Goal: Check status

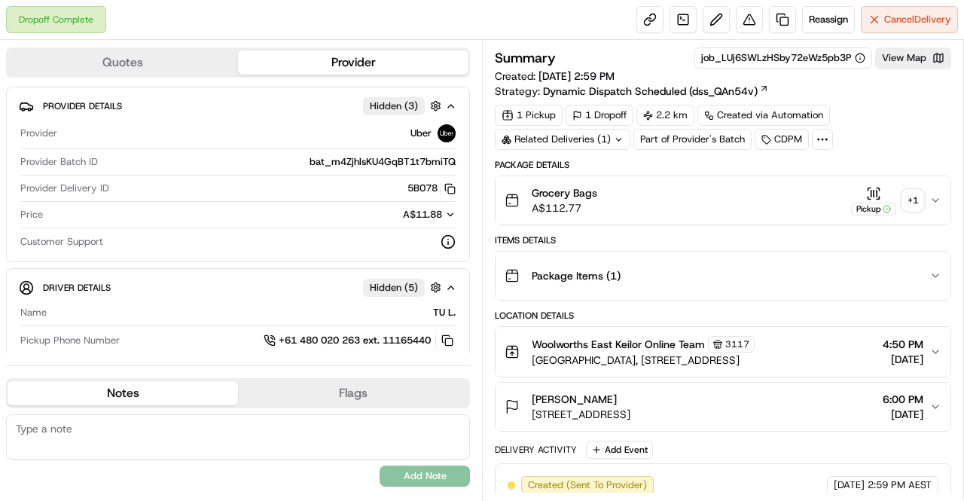
click at [914, 201] on div "+ 1" at bounding box center [912, 200] width 21 height 21
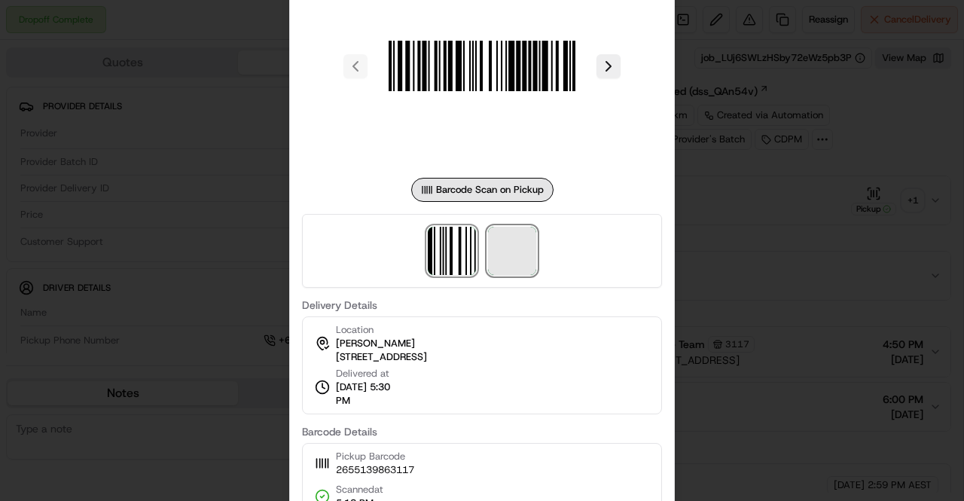
click at [522, 261] on span at bounding box center [512, 251] width 48 height 48
click at [863, 356] on div at bounding box center [482, 250] width 964 height 501
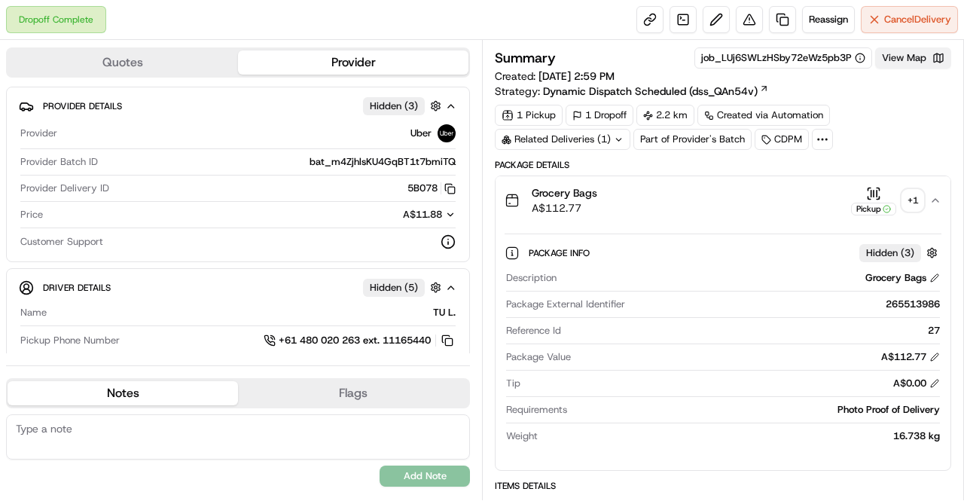
click at [925, 64] on button "View Map" at bounding box center [913, 57] width 76 height 21
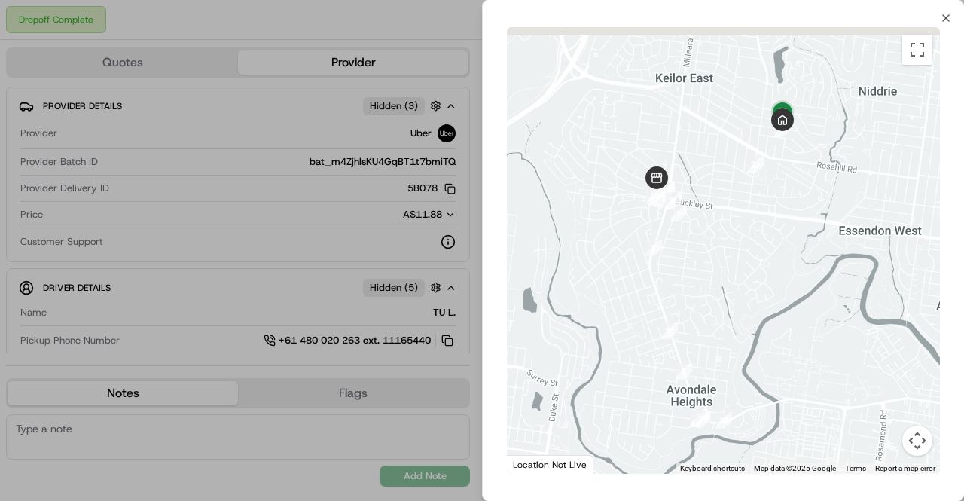
drag, startPoint x: 819, startPoint y: 114, endPoint x: 791, endPoint y: 258, distance: 147.3
click at [791, 258] on div at bounding box center [723, 250] width 433 height 447
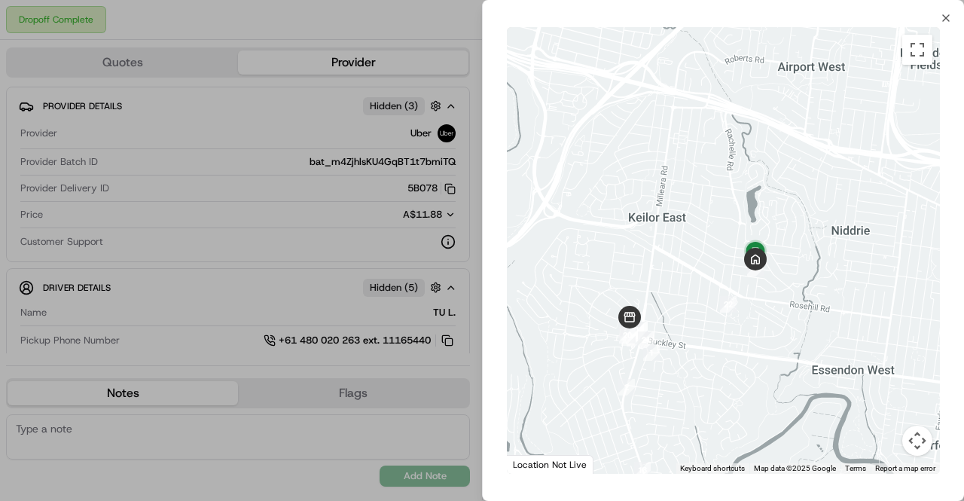
click at [911, 446] on button "Map camera controls" at bounding box center [917, 441] width 30 height 30
click at [876, 364] on button "Zoom in" at bounding box center [880, 365] width 30 height 30
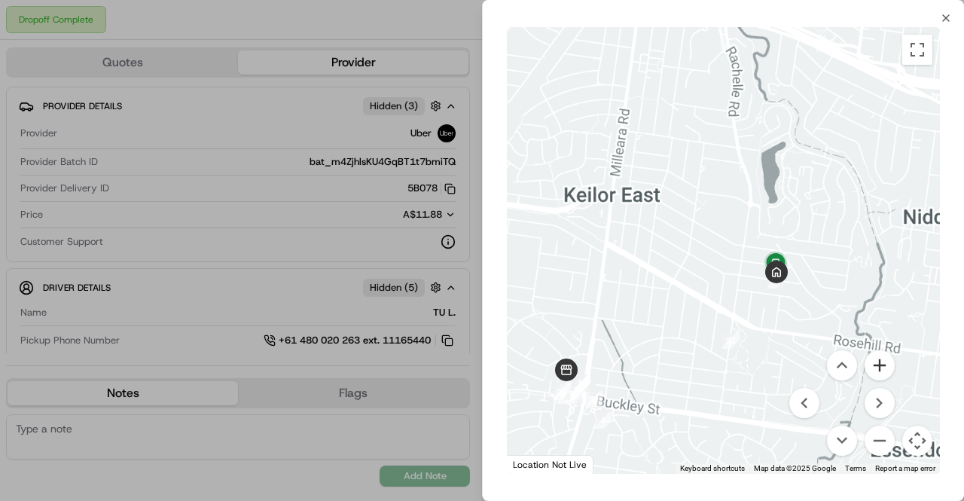
click at [876, 364] on button "Zoom in" at bounding box center [880, 365] width 30 height 30
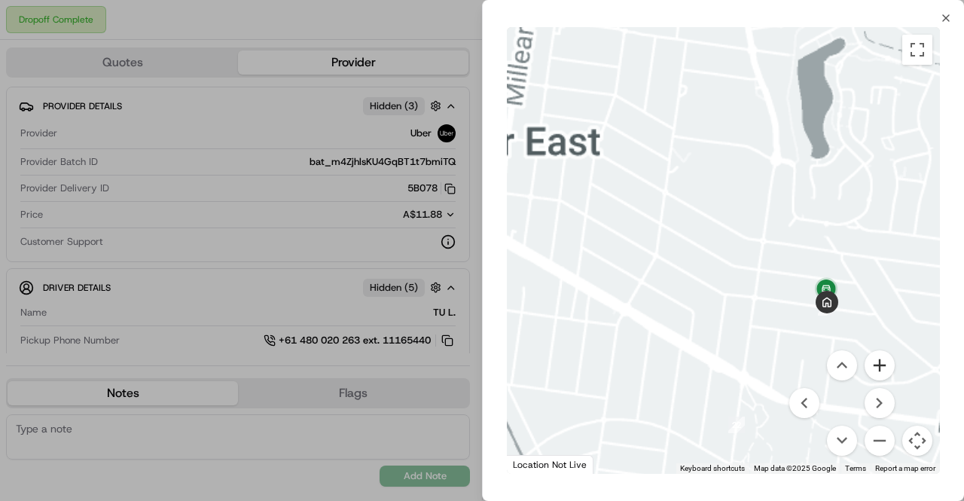
click at [876, 364] on button "Zoom in" at bounding box center [880, 365] width 30 height 30
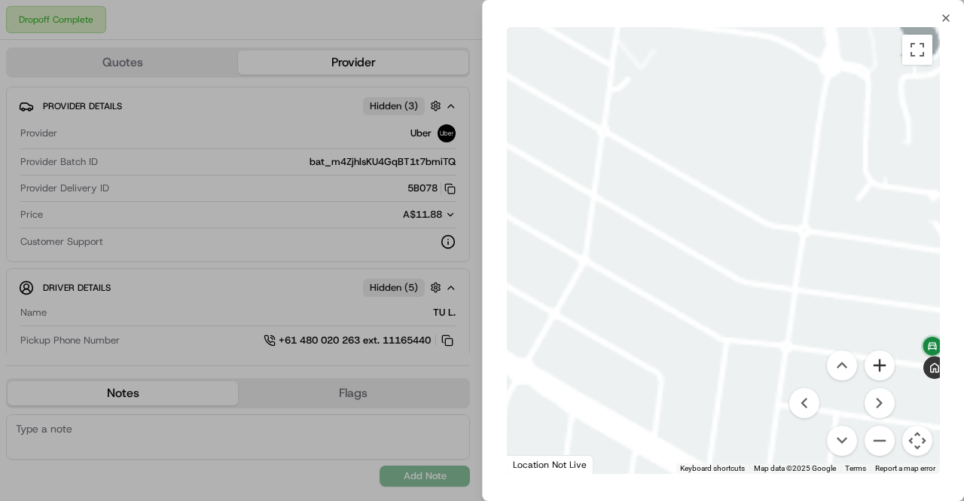
click at [876, 364] on button "Zoom in" at bounding box center [880, 365] width 30 height 30
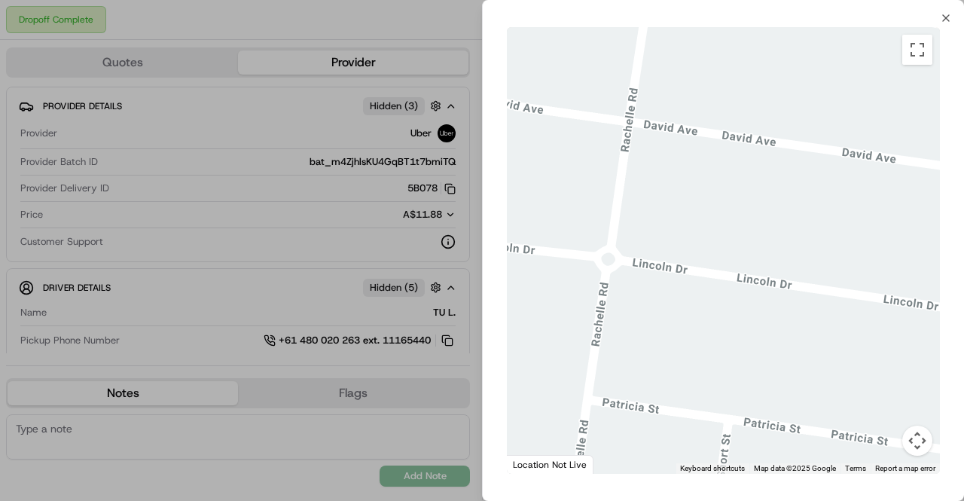
drag, startPoint x: 878, startPoint y: 317, endPoint x: 592, endPoint y: 79, distance: 371.7
click at [592, 79] on div at bounding box center [723, 250] width 433 height 447
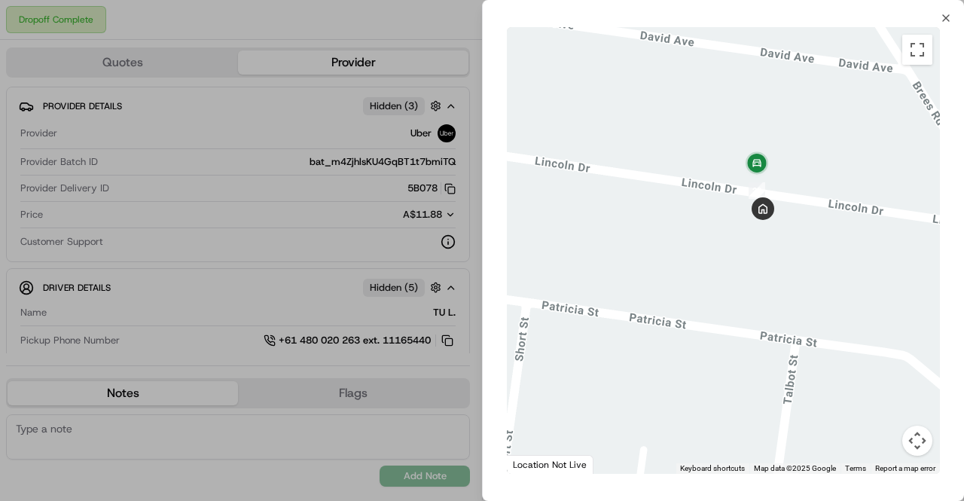
drag, startPoint x: 834, startPoint y: 180, endPoint x: 773, endPoint y: 194, distance: 62.7
click at [773, 194] on div at bounding box center [723, 250] width 433 height 447
click at [920, 446] on button "Map camera controls" at bounding box center [917, 441] width 30 height 30
click at [882, 368] on button "Zoom in" at bounding box center [880, 365] width 30 height 30
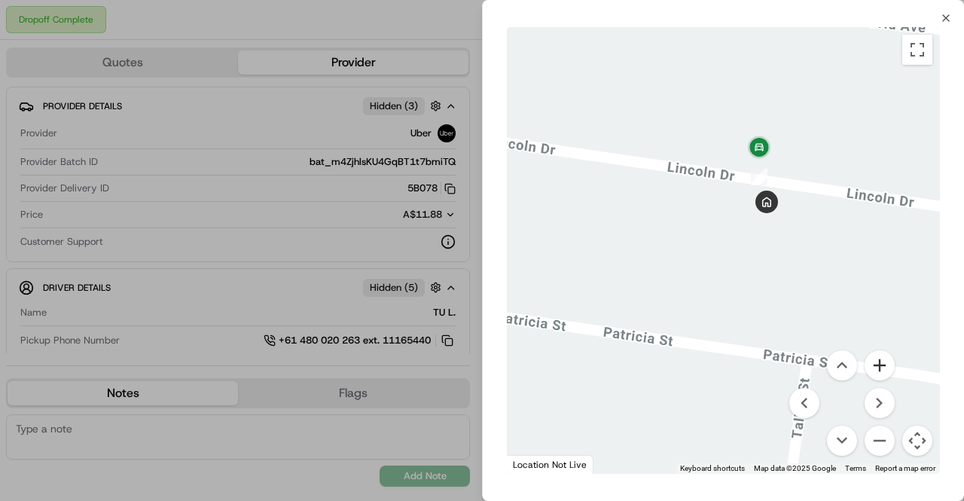
click at [882, 368] on button "Zoom in" at bounding box center [880, 365] width 30 height 30
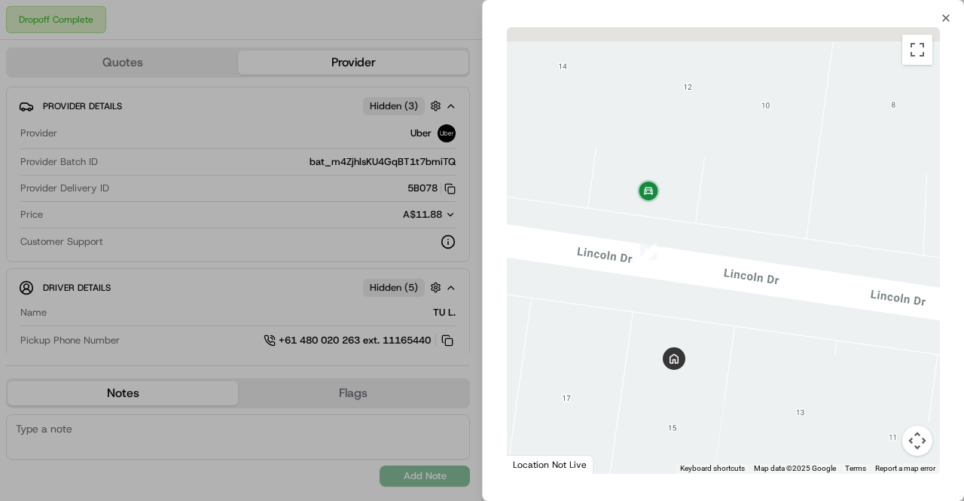
drag, startPoint x: 840, startPoint y: 136, endPoint x: 640, endPoint y: 391, distance: 324.0
click at [640, 391] on div at bounding box center [723, 250] width 433 height 447
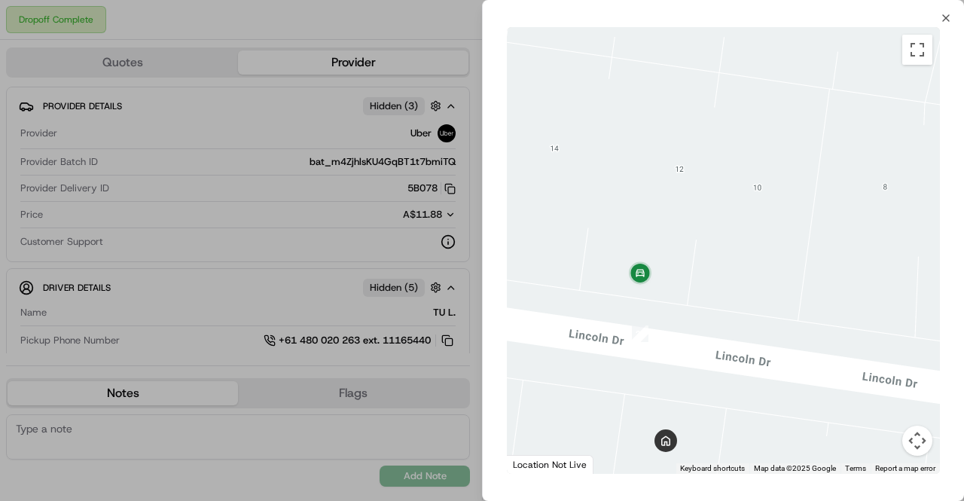
drag, startPoint x: 710, startPoint y: 123, endPoint x: 704, endPoint y: 267, distance: 144.8
click at [704, 267] on div at bounding box center [723, 250] width 433 height 447
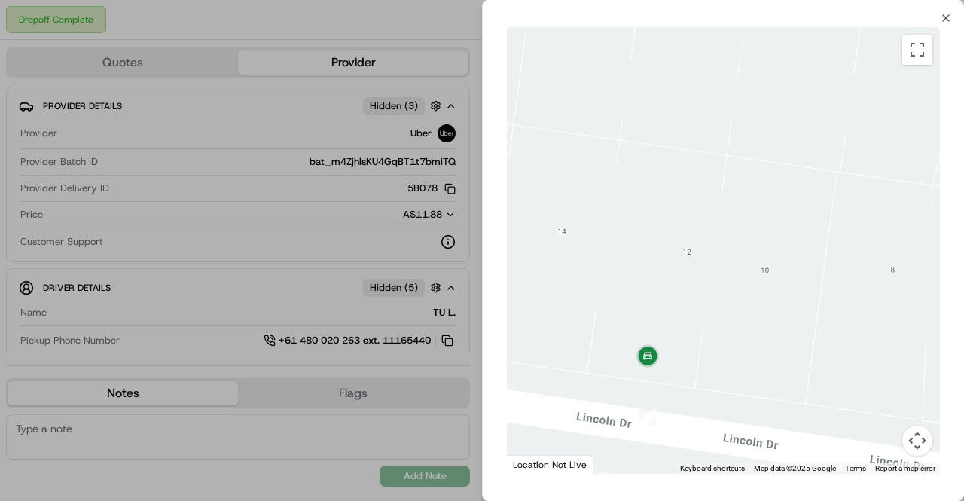
click at [920, 439] on button "Map camera controls" at bounding box center [917, 441] width 30 height 30
click at [884, 434] on button "Zoom out" at bounding box center [880, 441] width 30 height 30
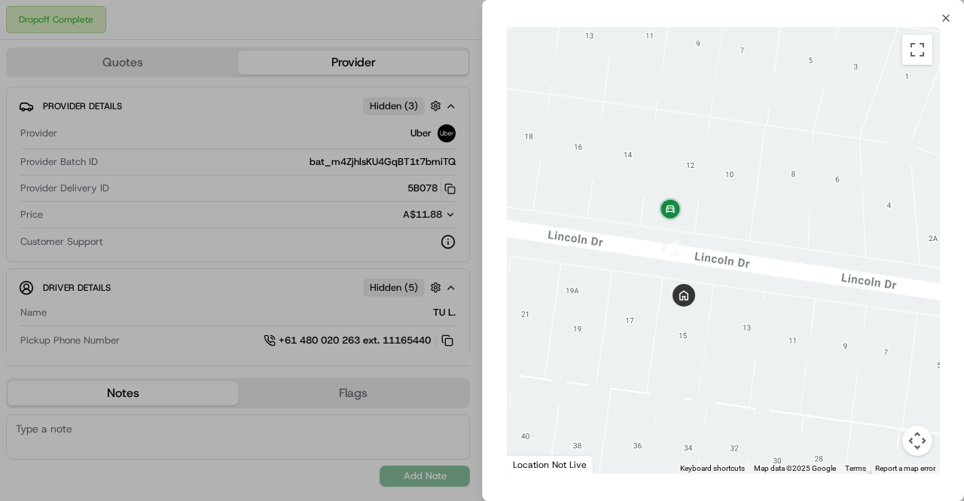
drag, startPoint x: 747, startPoint y: 337, endPoint x: 732, endPoint y: 248, distance: 90.9
click at [732, 248] on div at bounding box center [723, 250] width 433 height 447
